Goal: Transaction & Acquisition: Purchase product/service

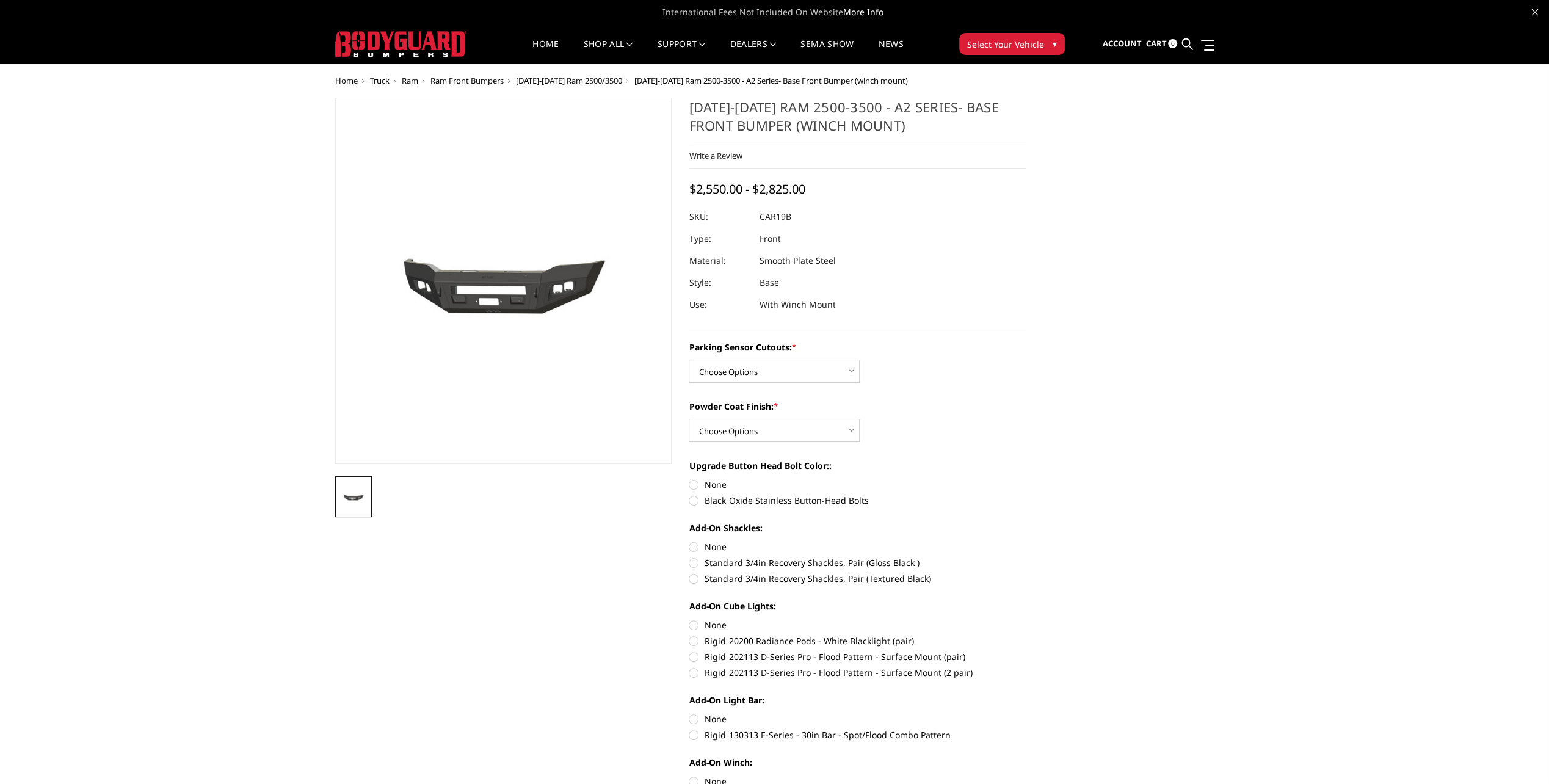
drag, startPoint x: 106, startPoint y: 261, endPoint x: 353, endPoint y: 241, distance: 247.8
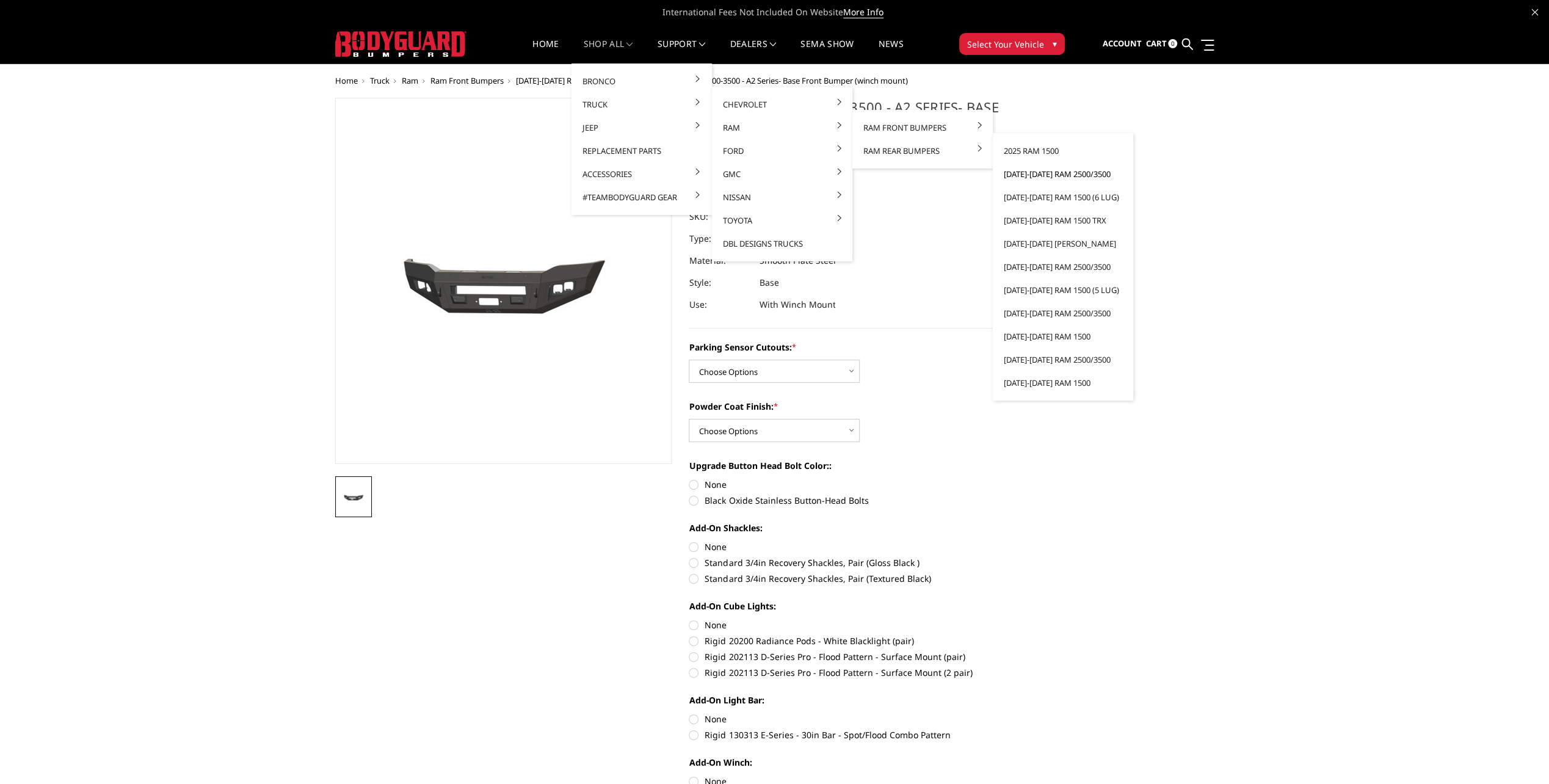
click at [1052, 171] on link "[DATE]-[DATE] Ram 2500/3500" at bounding box center [1064, 173] width 131 height 23
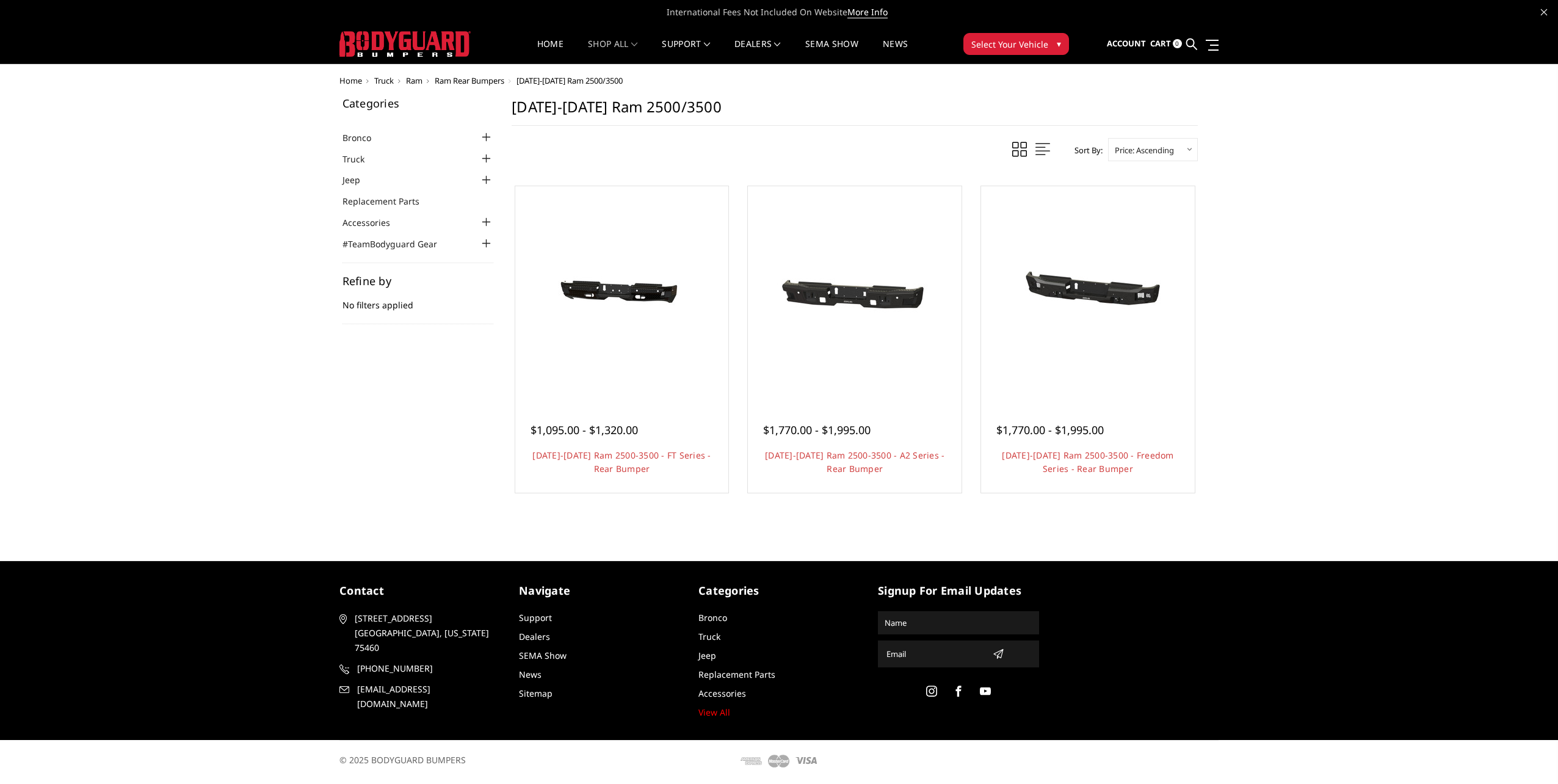
click at [902, 292] on img at bounding box center [855, 293] width 146 height 196
